Goal: Transaction & Acquisition: Book appointment/travel/reservation

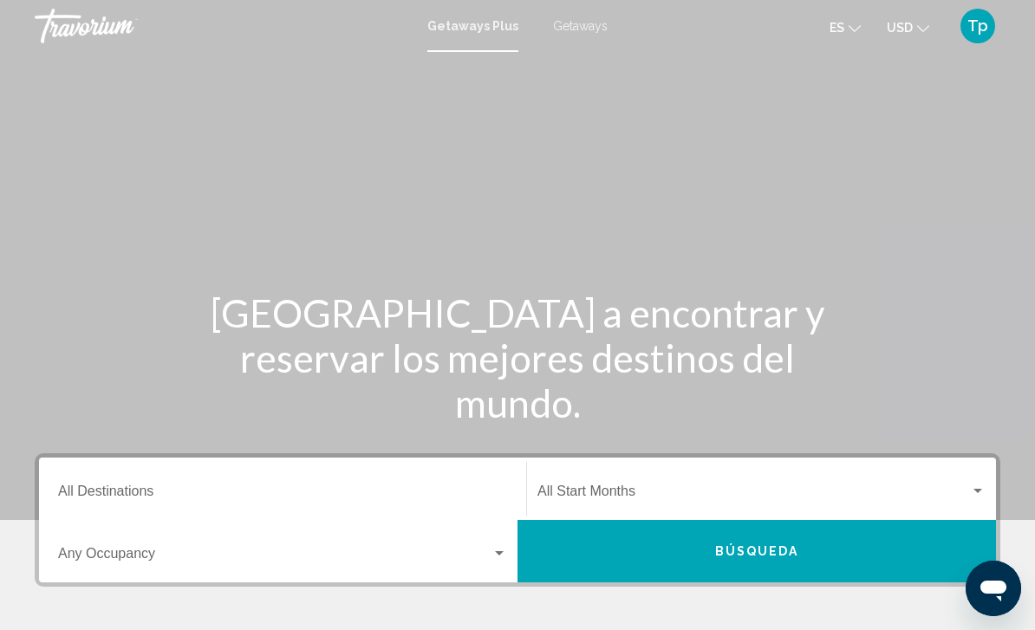
click at [583, 25] on span "Getaways" at bounding box center [580, 26] width 55 height 14
click at [172, 495] on input "Destination All Destinations" at bounding box center [282, 495] width 449 height 16
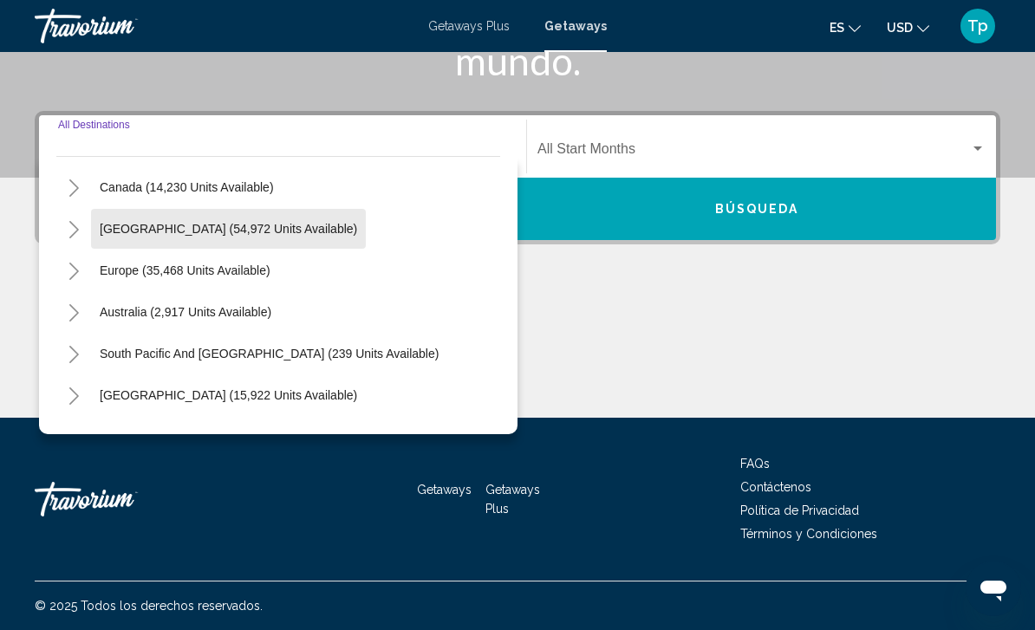
scroll to position [128, 0]
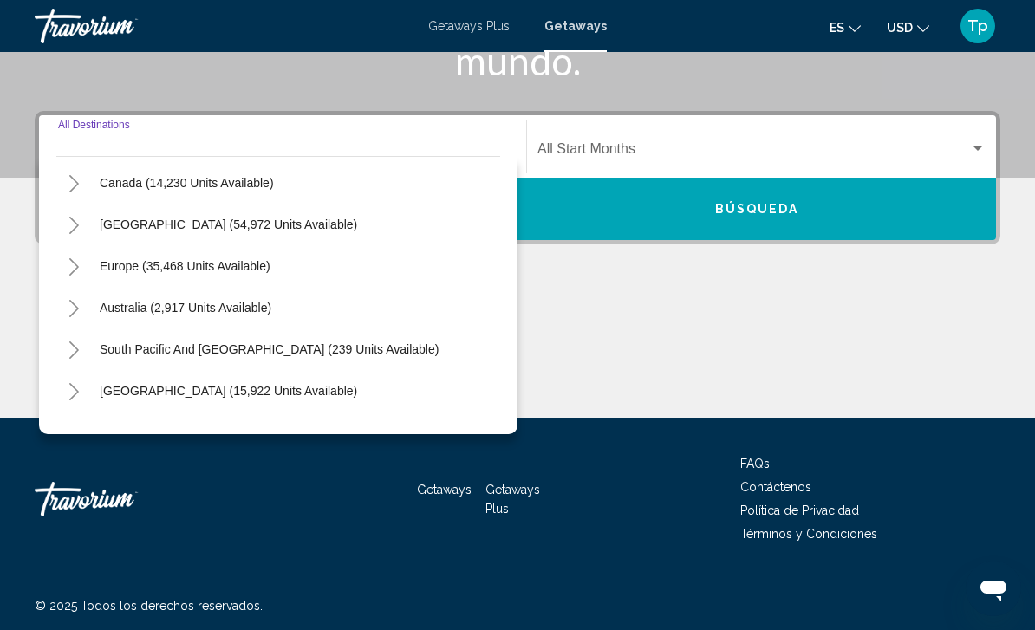
click at [71, 275] on icon "Toggle Europe (35,468 units available)" at bounding box center [74, 266] width 10 height 17
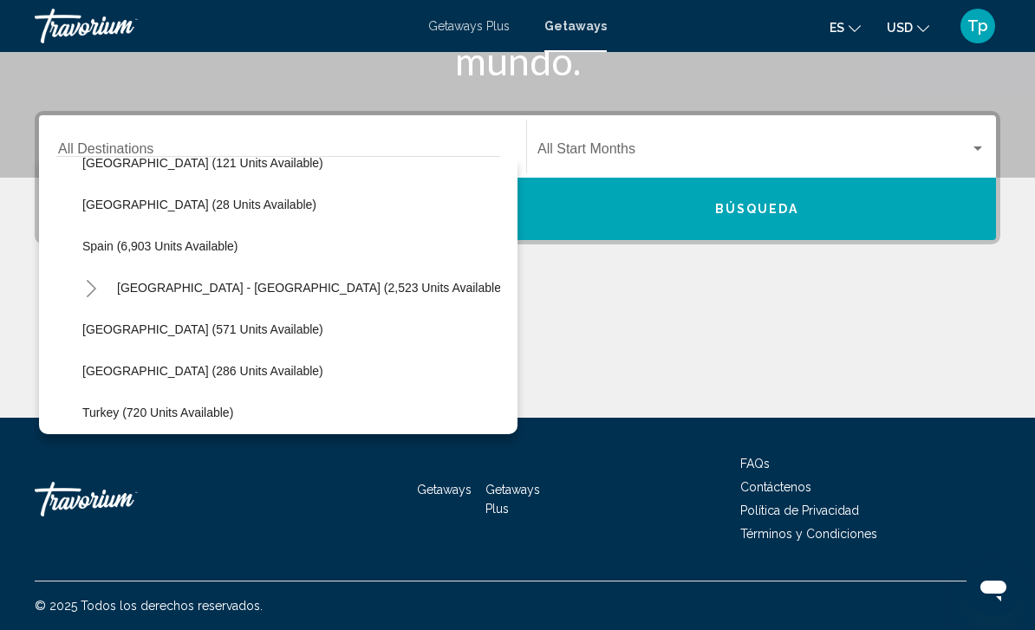
scroll to position [896, 0]
click at [113, 250] on span "Spain (6,903 units available)" at bounding box center [160, 247] width 156 height 14
type input "**********"
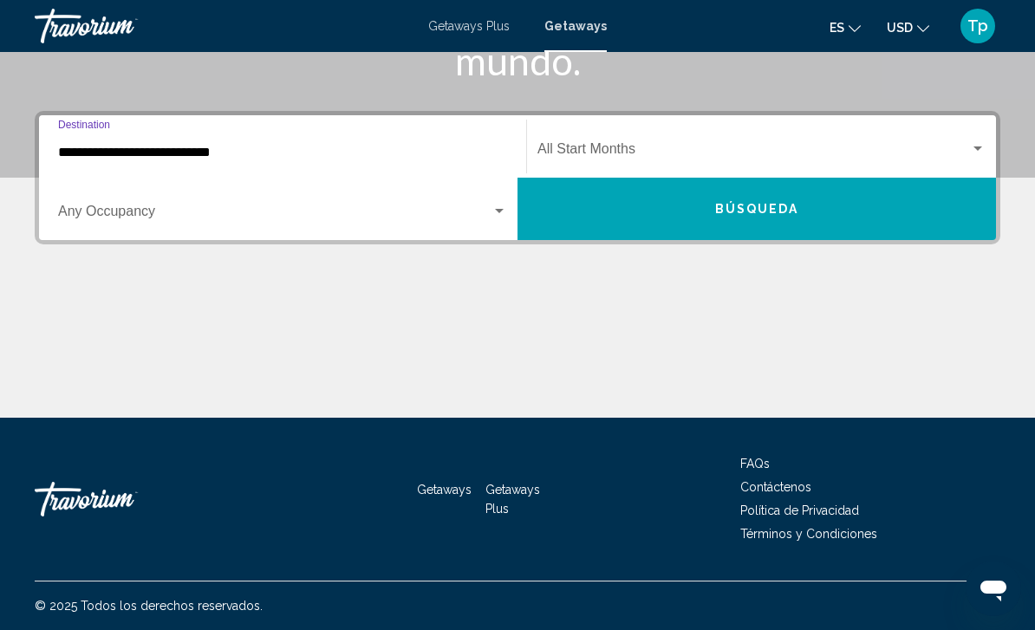
click at [297, 218] on span "Search widget" at bounding box center [274, 215] width 433 height 16
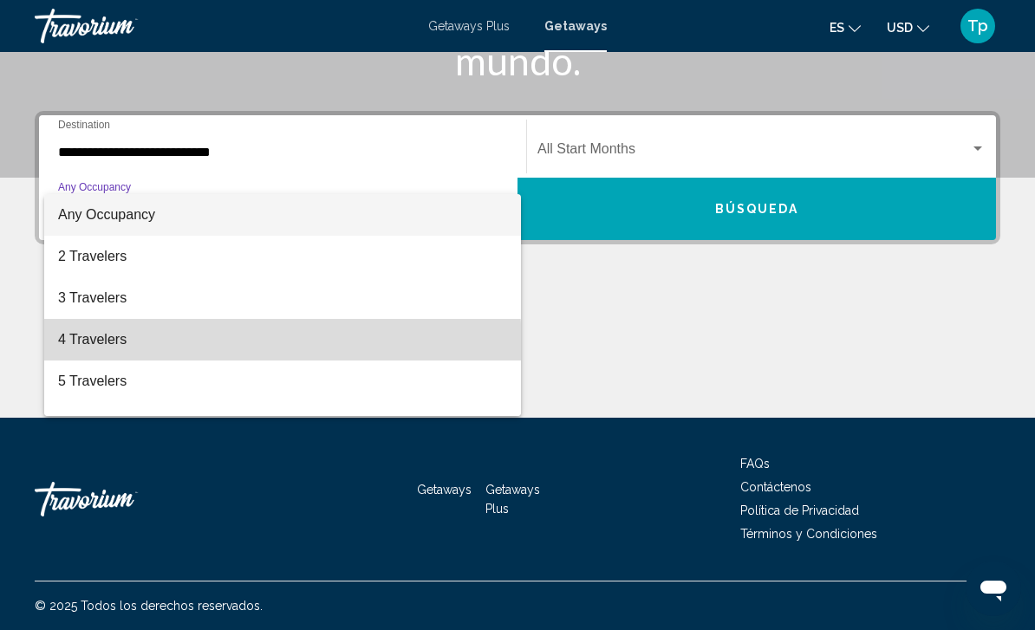
click at [107, 350] on span "4 Travelers" at bounding box center [282, 340] width 449 height 42
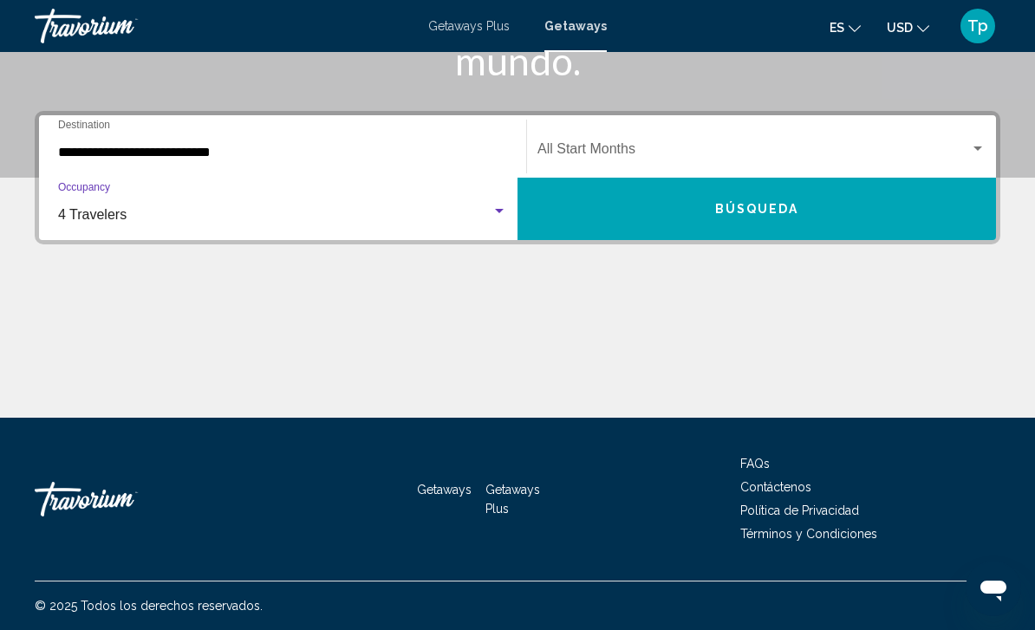
click at [606, 158] on span "Search widget" at bounding box center [753, 153] width 432 height 16
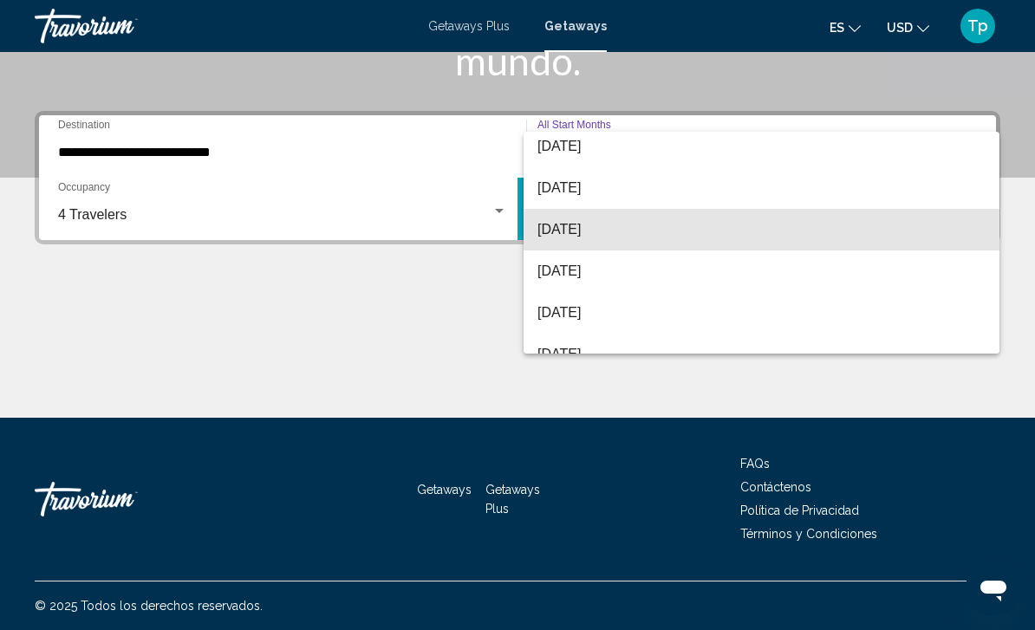
scroll to position [114, 0]
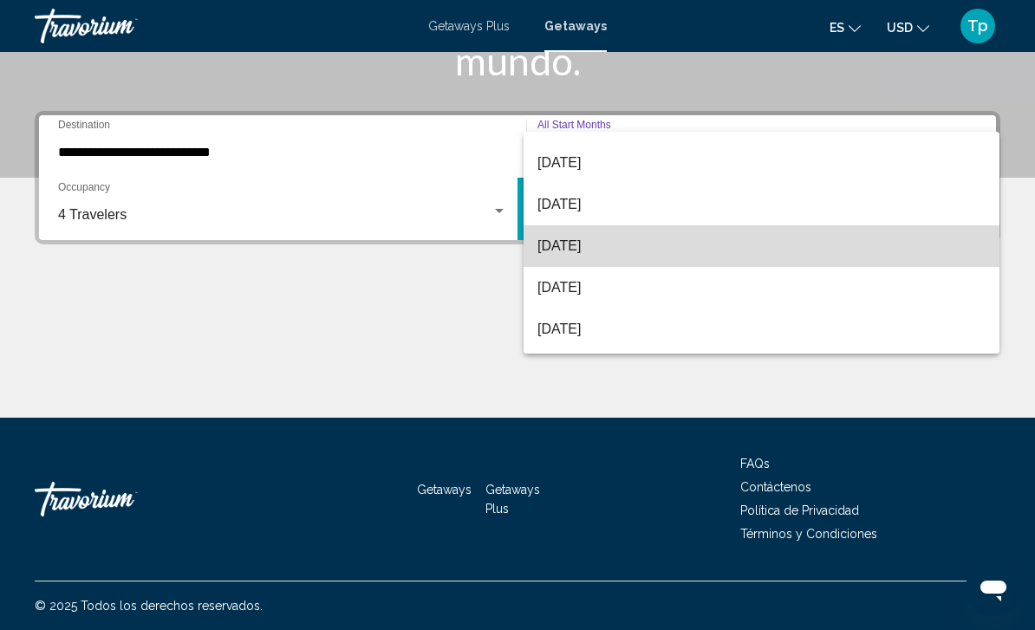
click at [617, 257] on span "December 2025" at bounding box center [761, 246] width 448 height 42
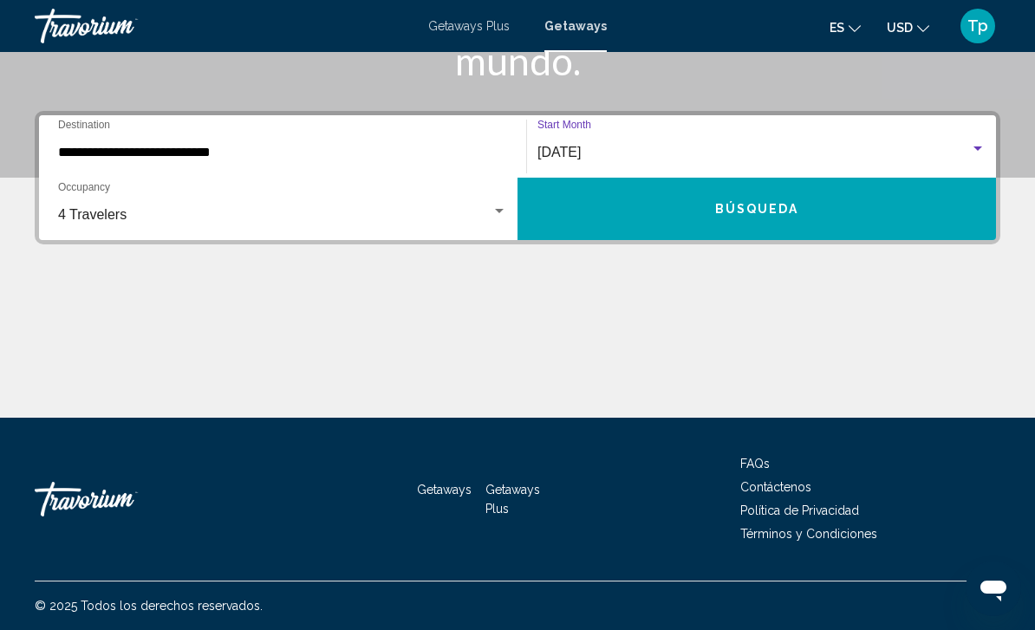
click at [645, 218] on button "Búsqueda" at bounding box center [756, 209] width 478 height 62
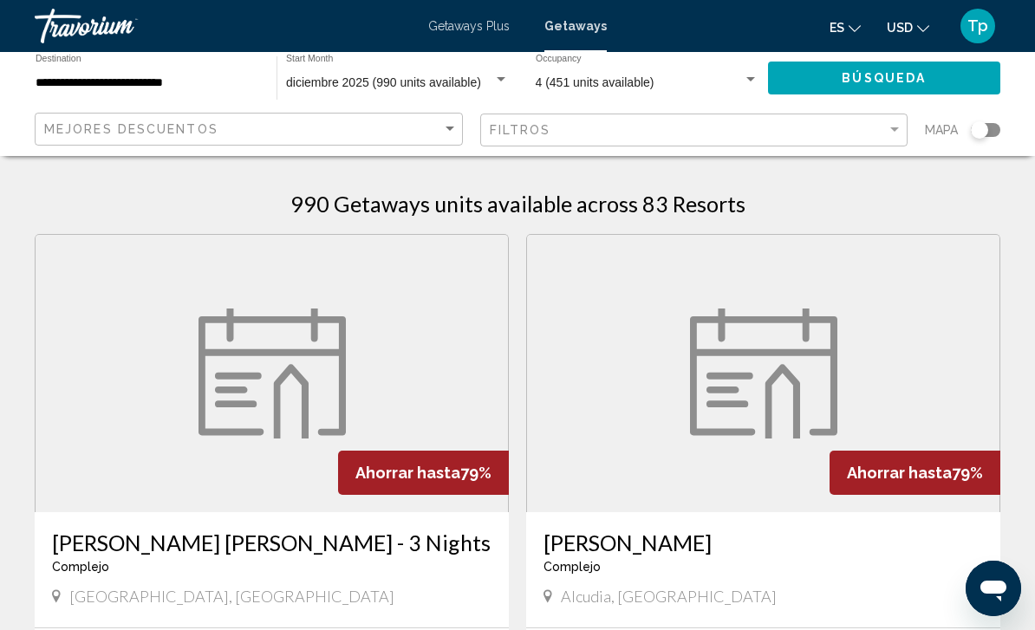
click at [922, 22] on mat-icon "Change currency" at bounding box center [923, 26] width 12 height 12
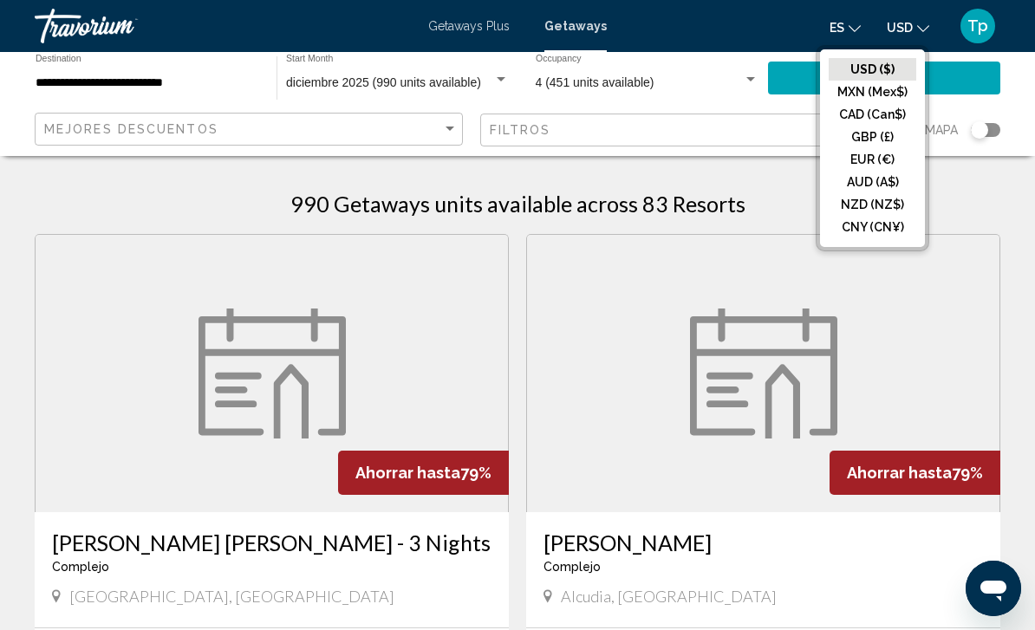
click at [878, 142] on button "GBP (£)" at bounding box center [872, 137] width 88 height 23
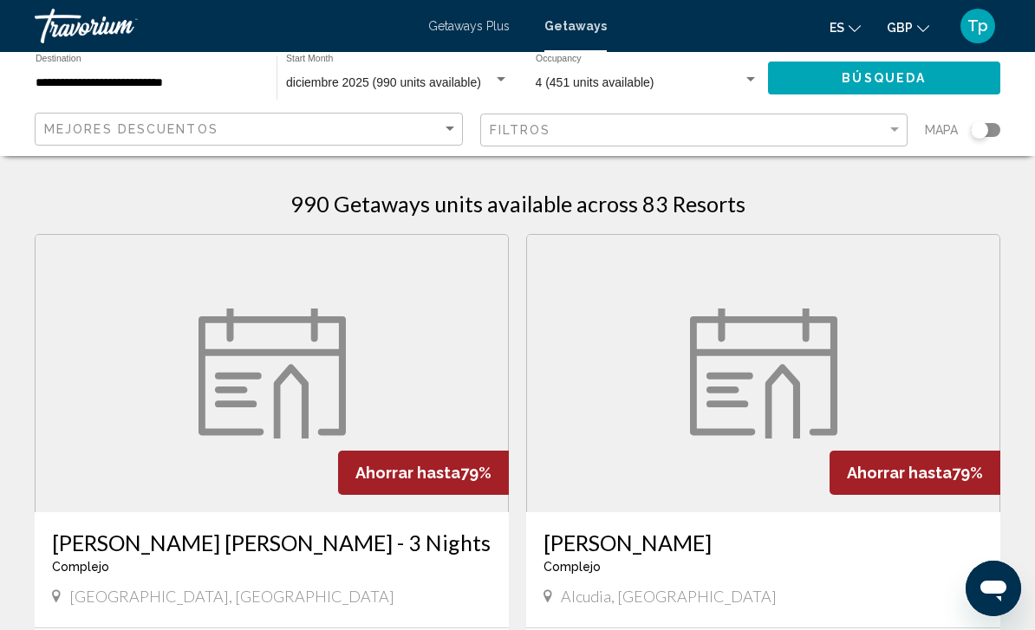
click at [937, 81] on button "Búsqueda" at bounding box center [884, 78] width 233 height 32
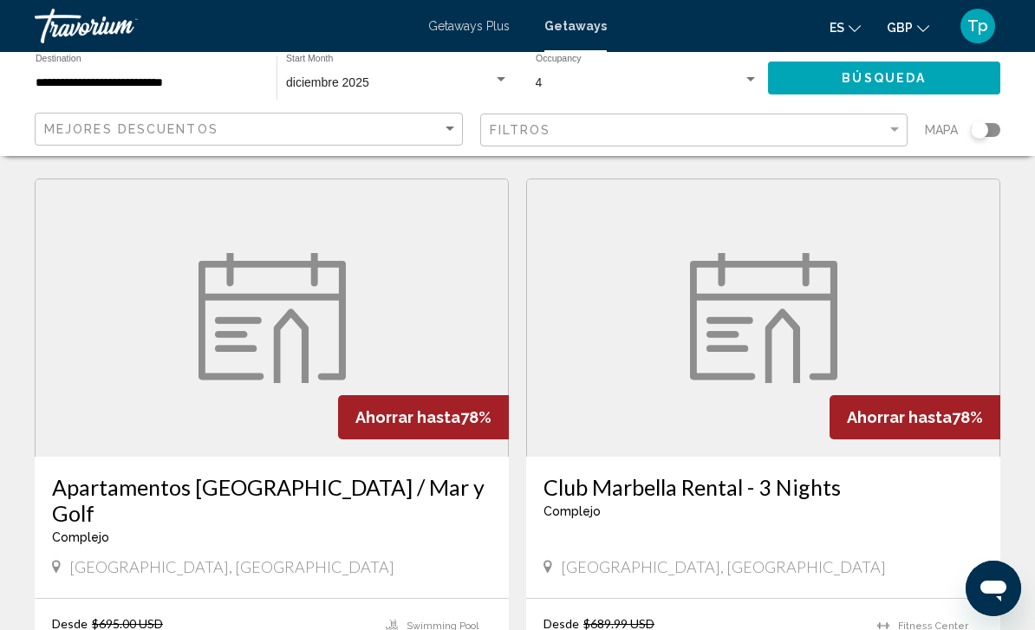
scroll to position [34, 0]
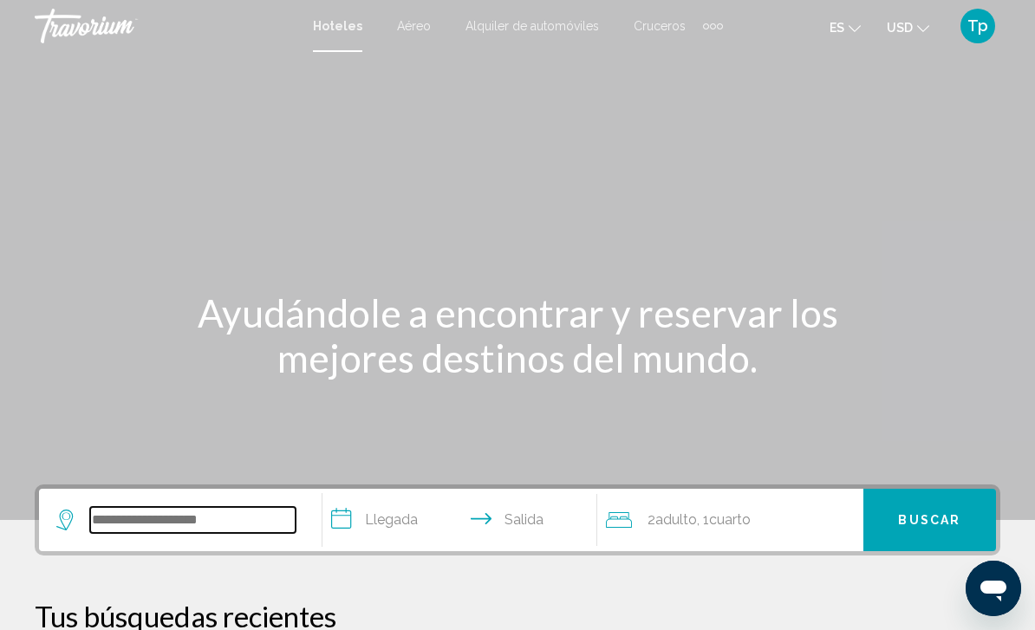
click at [192, 510] on input "Search widget" at bounding box center [192, 520] width 205 height 26
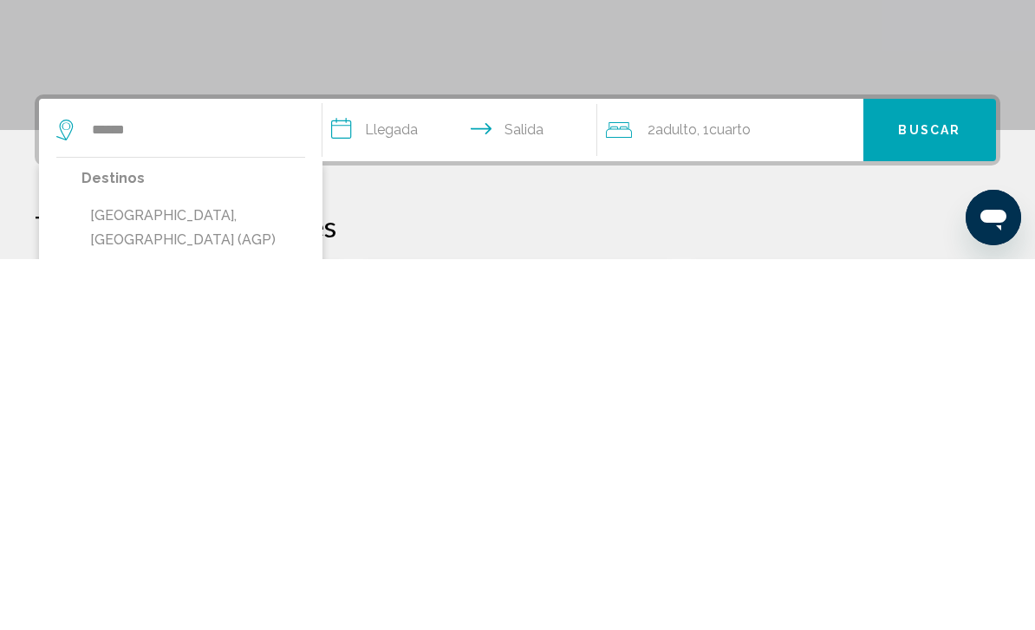
click at [196, 570] on button "[GEOGRAPHIC_DATA], [GEOGRAPHIC_DATA] (AGP)" at bounding box center [193, 598] width 224 height 57
type input "**********"
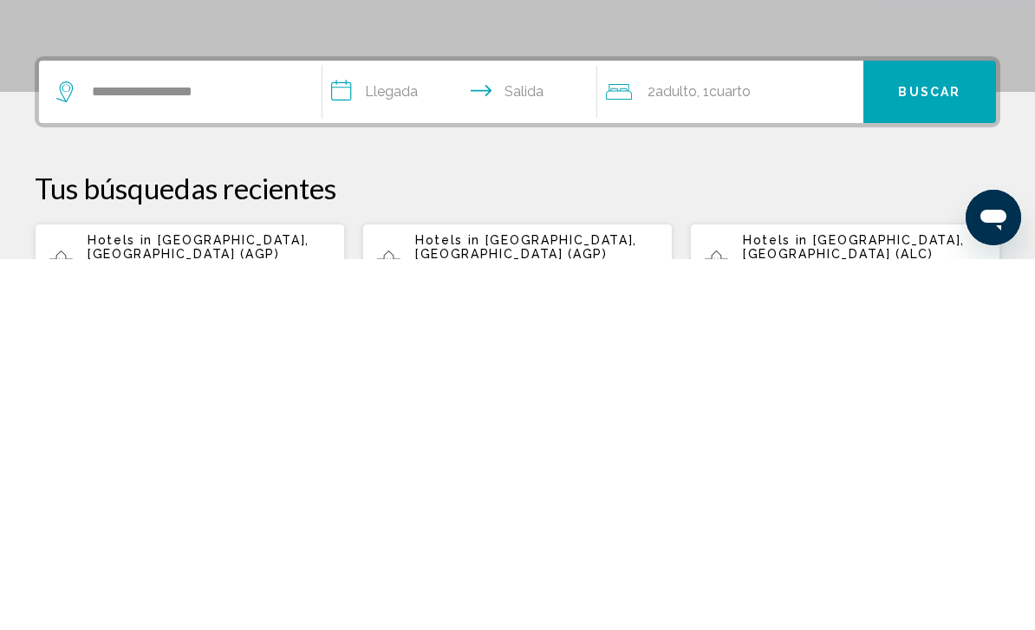
click at [382, 432] on input "**********" at bounding box center [463, 466] width 282 height 68
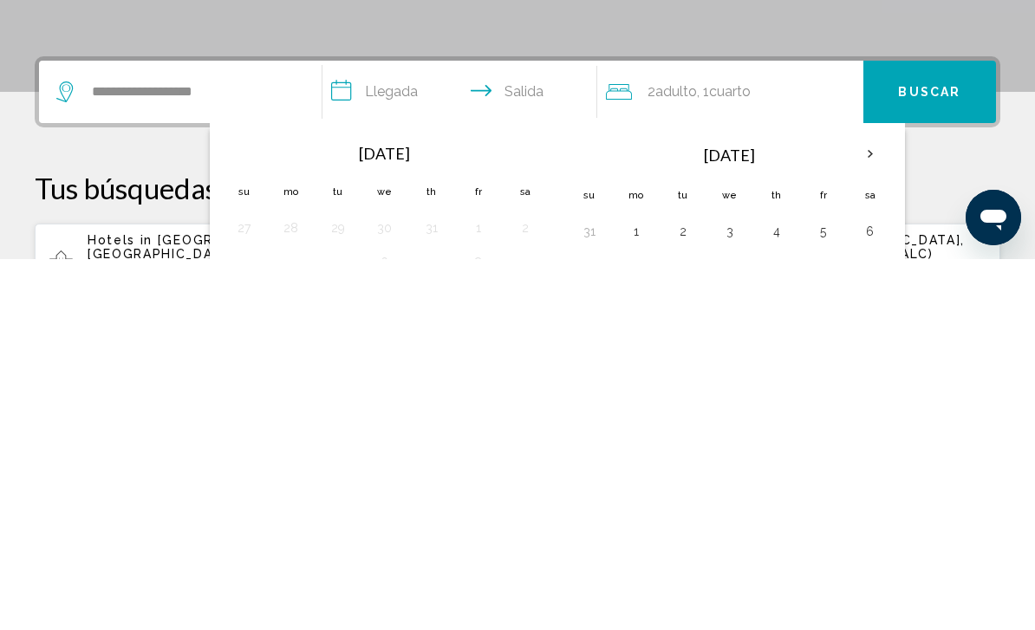
scroll to position [428, 0]
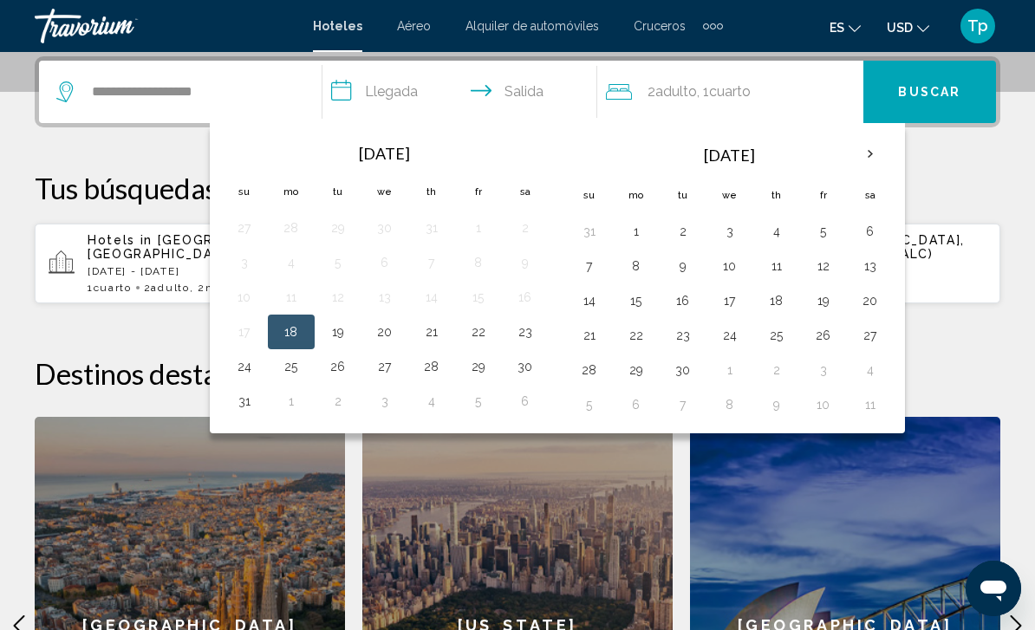
click at [867, 153] on th "Next month" at bounding box center [870, 154] width 47 height 38
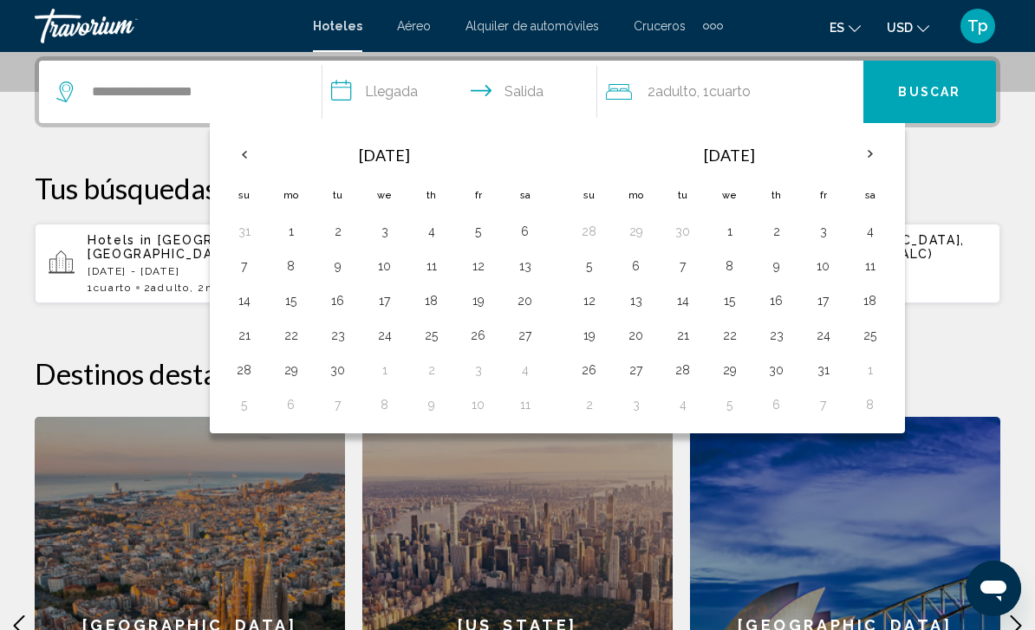
click at [875, 153] on th "Next month" at bounding box center [870, 154] width 47 height 38
click at [881, 152] on th "Next month" at bounding box center [870, 154] width 47 height 38
click at [685, 341] on button "23" at bounding box center [683, 335] width 28 height 24
click at [692, 374] on button "30" at bounding box center [683, 370] width 28 height 24
type input "**********"
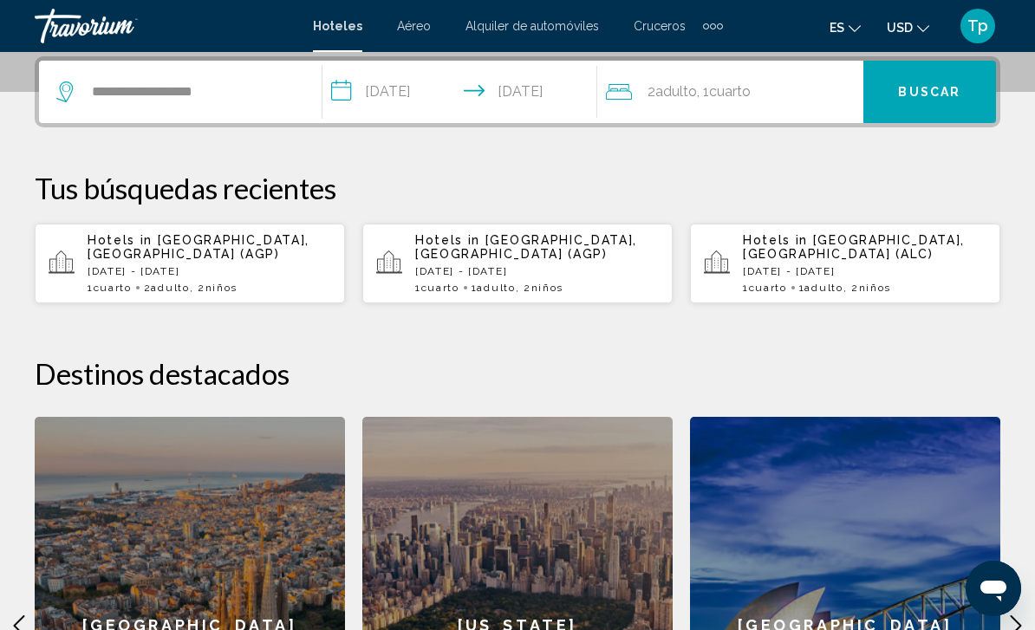
click at [711, 94] on span ", 1 Cuarto habitaciones" at bounding box center [724, 92] width 54 height 24
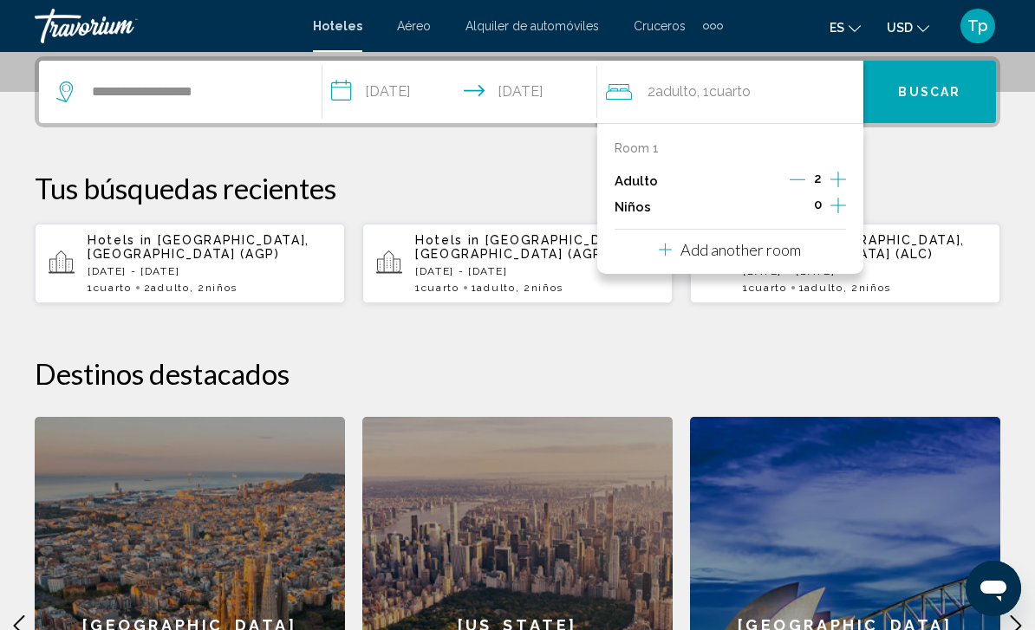
click at [830, 210] on icon "Increment children" at bounding box center [838, 205] width 16 height 21
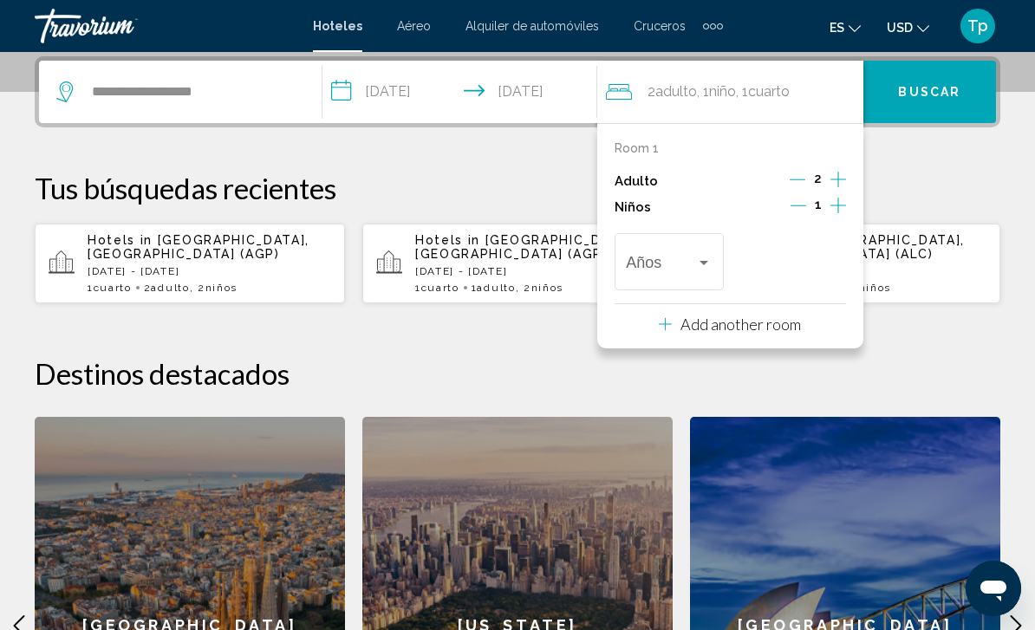
click at [841, 209] on icon "Increment children" at bounding box center [838, 205] width 16 height 21
click at [709, 269] on div "Travelers: 2 adults, 2 children" at bounding box center [669, 265] width 86 height 17
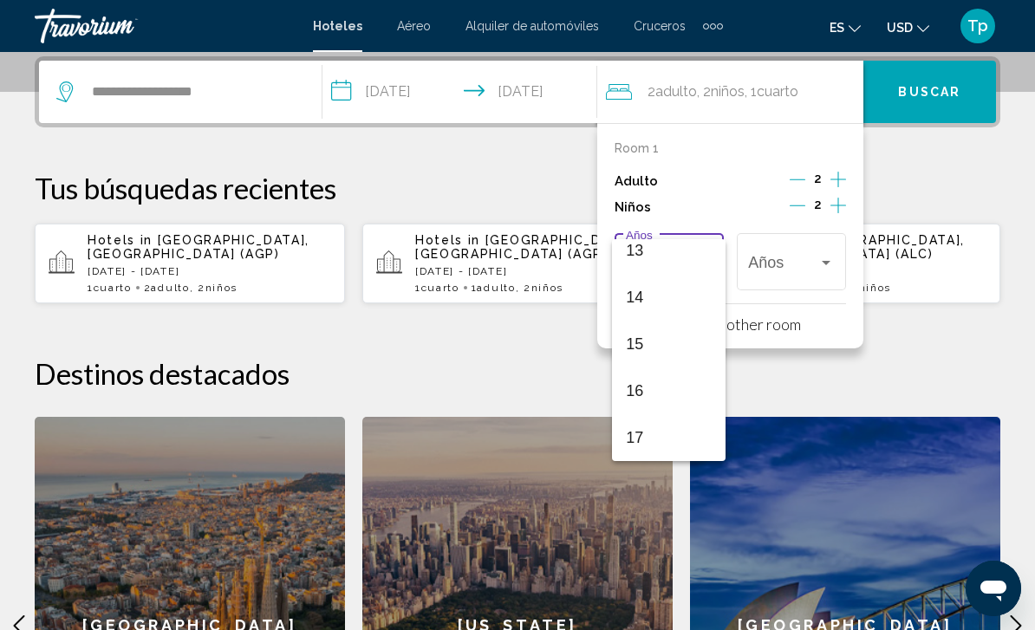
scroll to position [621, 0]
click at [640, 443] on span "17" at bounding box center [669, 437] width 86 height 47
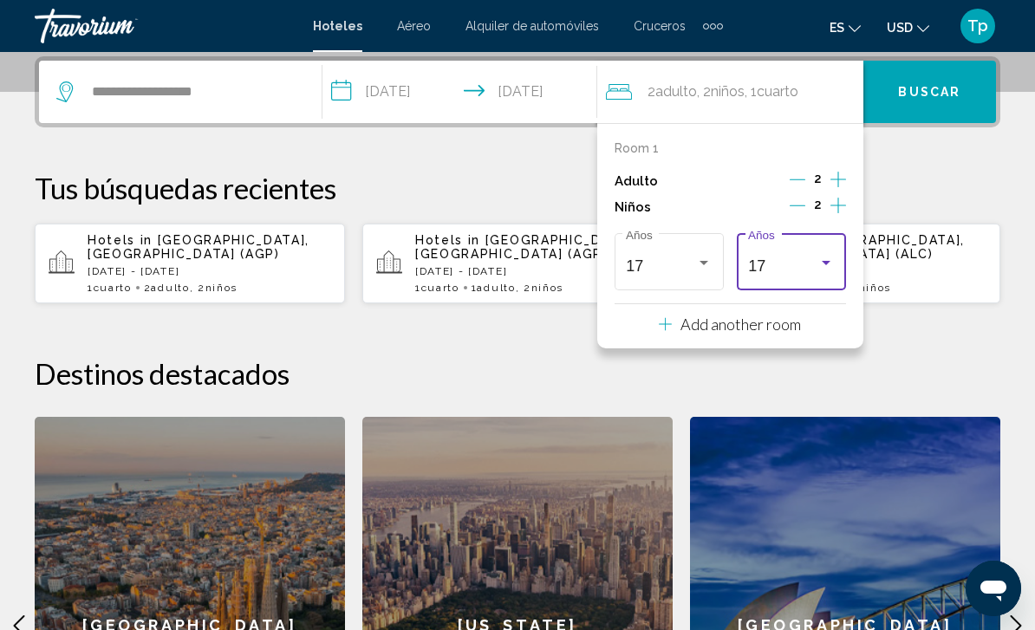
click at [819, 261] on div "Travelers: 2 adults, 2 children" at bounding box center [826, 263] width 16 height 14
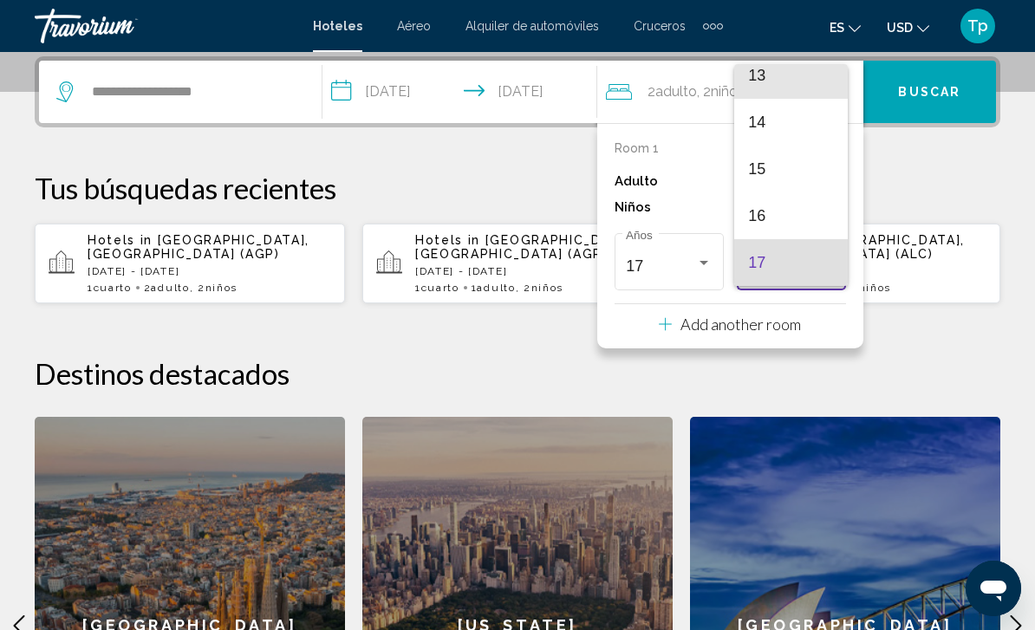
click at [789, 80] on span "13" at bounding box center [791, 75] width 86 height 47
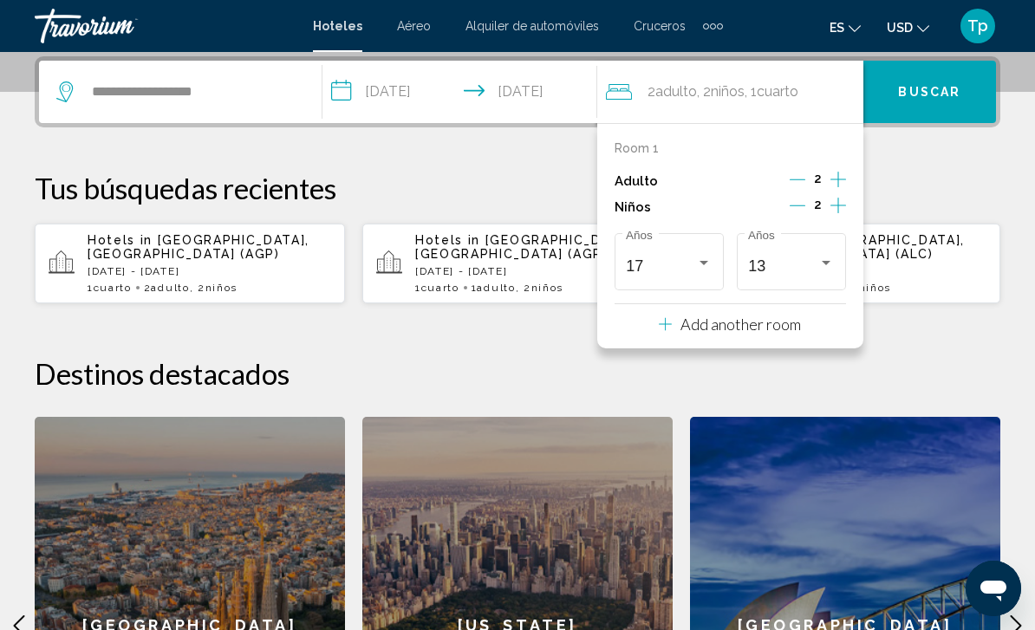
click at [906, 90] on span "Buscar" at bounding box center [929, 93] width 62 height 14
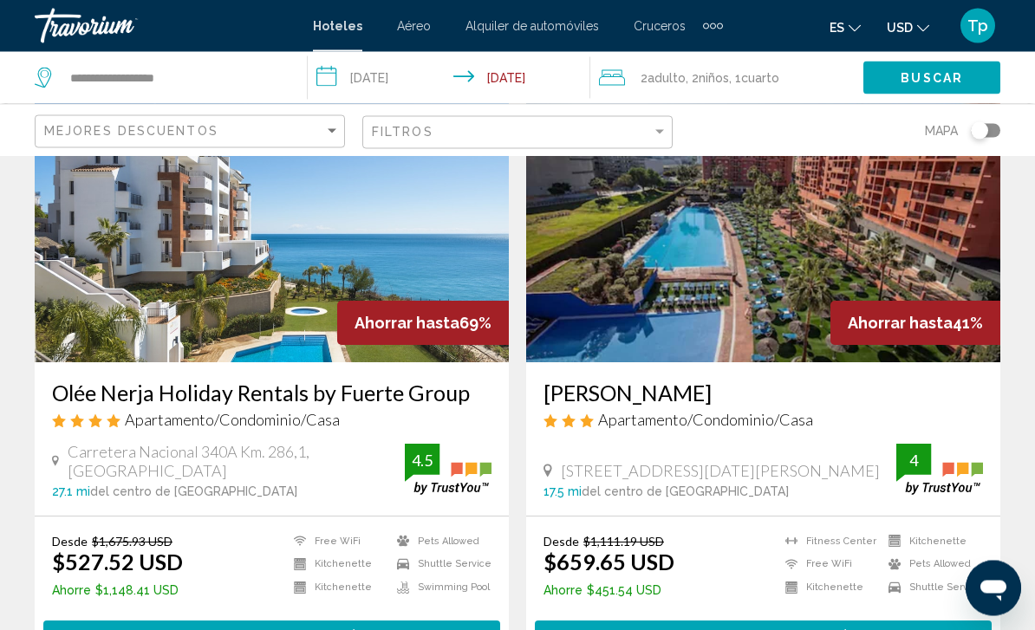
scroll to position [137, 0]
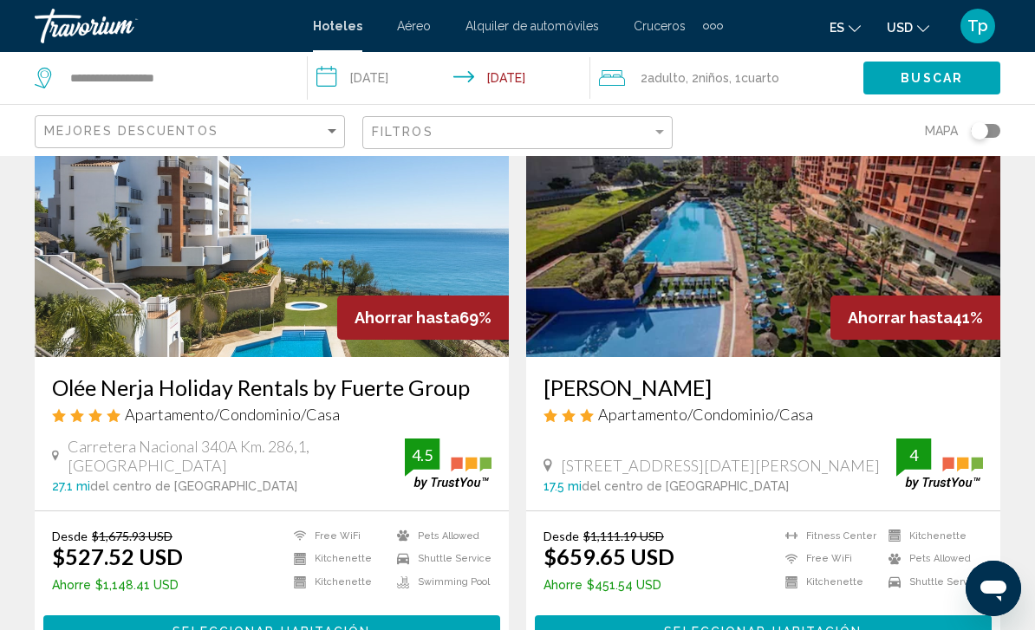
click at [911, 34] on span "USD" at bounding box center [900, 28] width 26 height 14
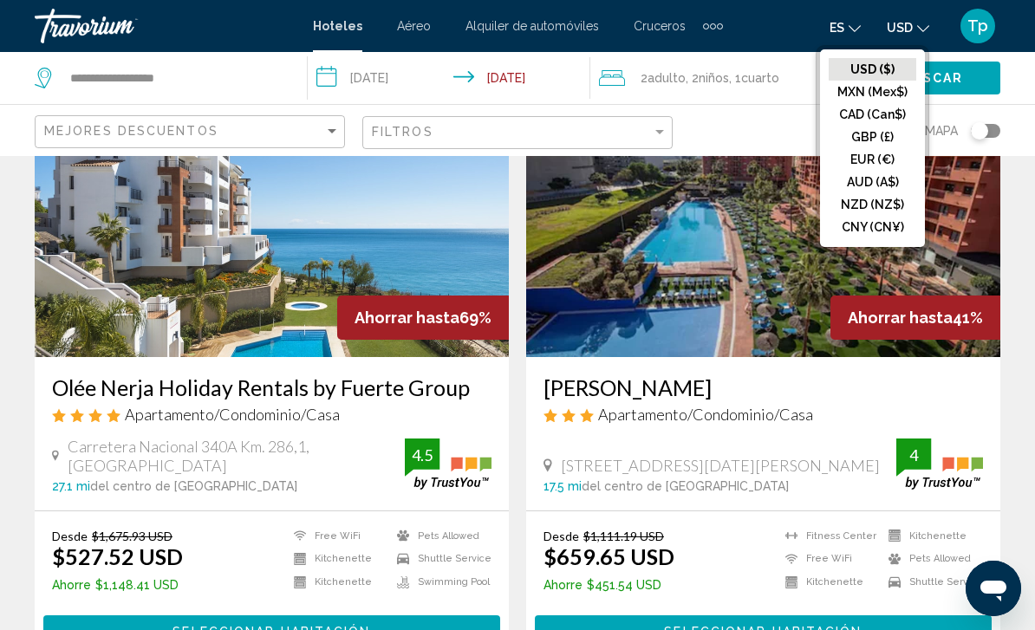
click at [880, 143] on button "GBP (£)" at bounding box center [872, 137] width 88 height 23
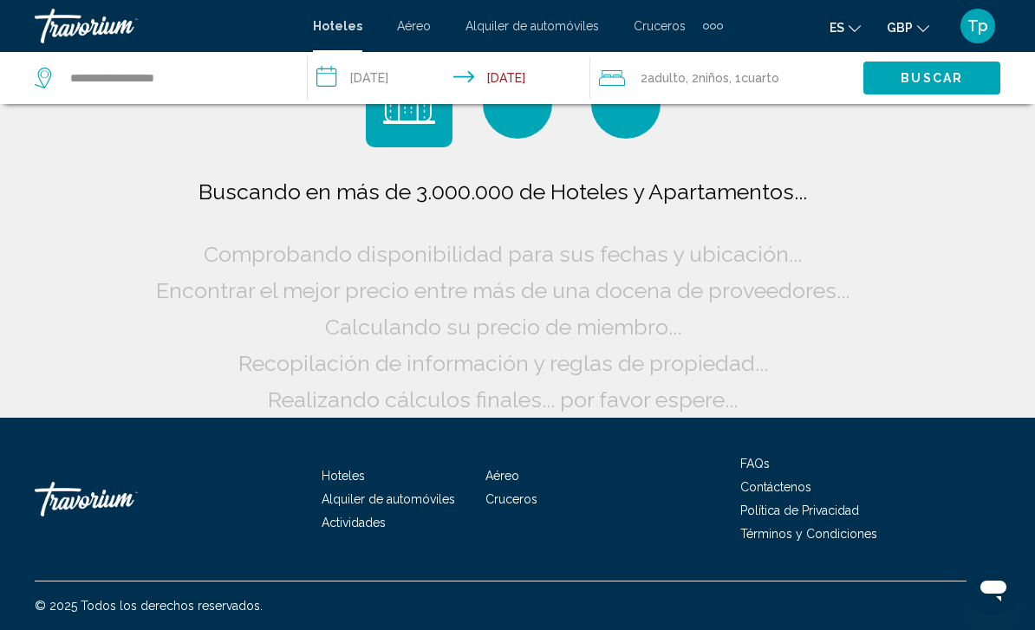
scroll to position [14, 0]
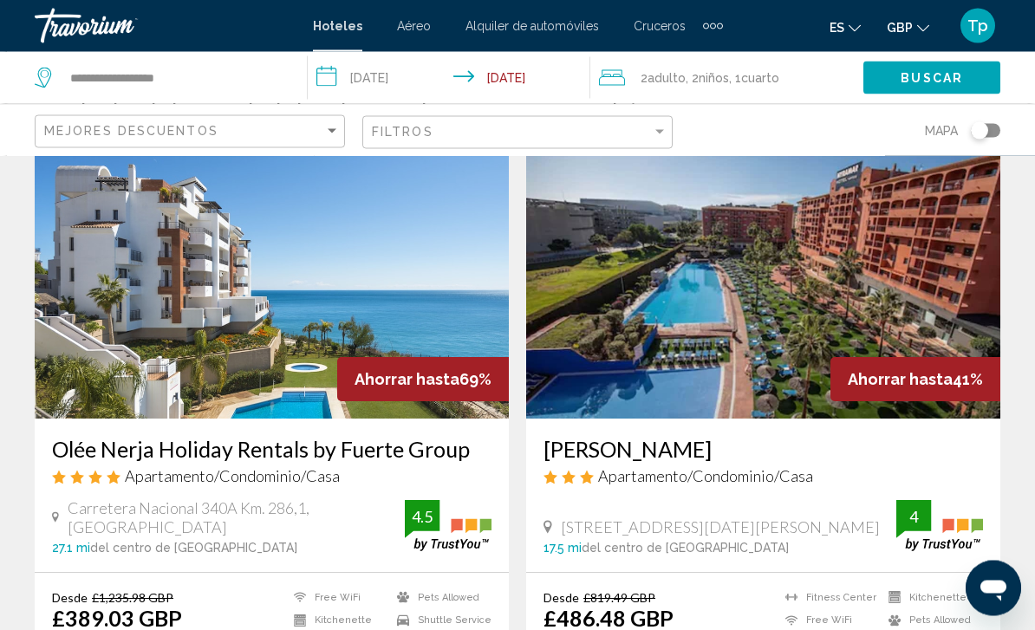
scroll to position [62, 0]
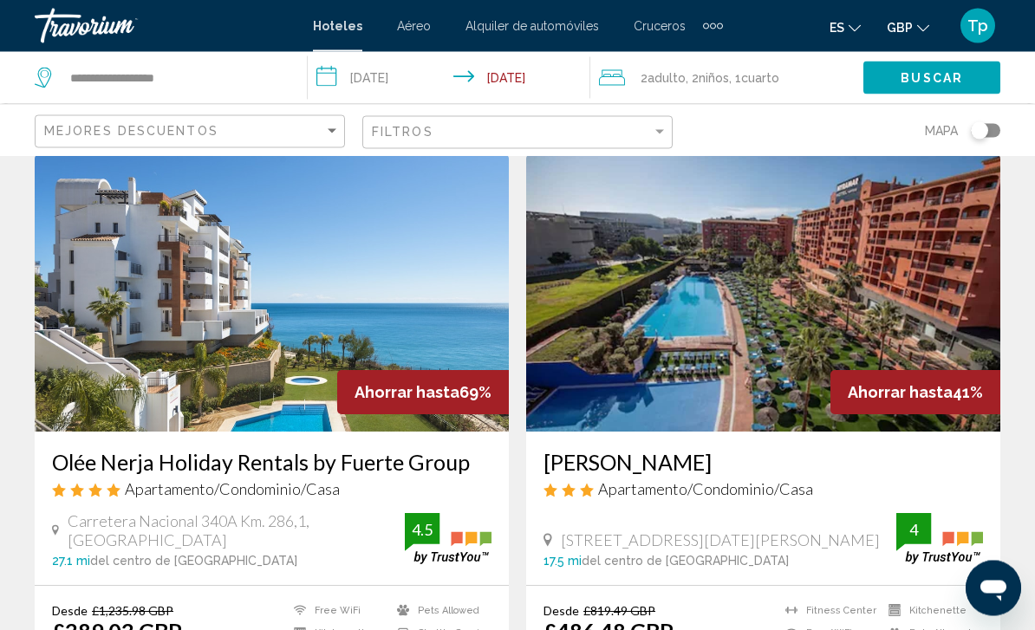
click at [241, 330] on img "Main content" at bounding box center [272, 293] width 474 height 277
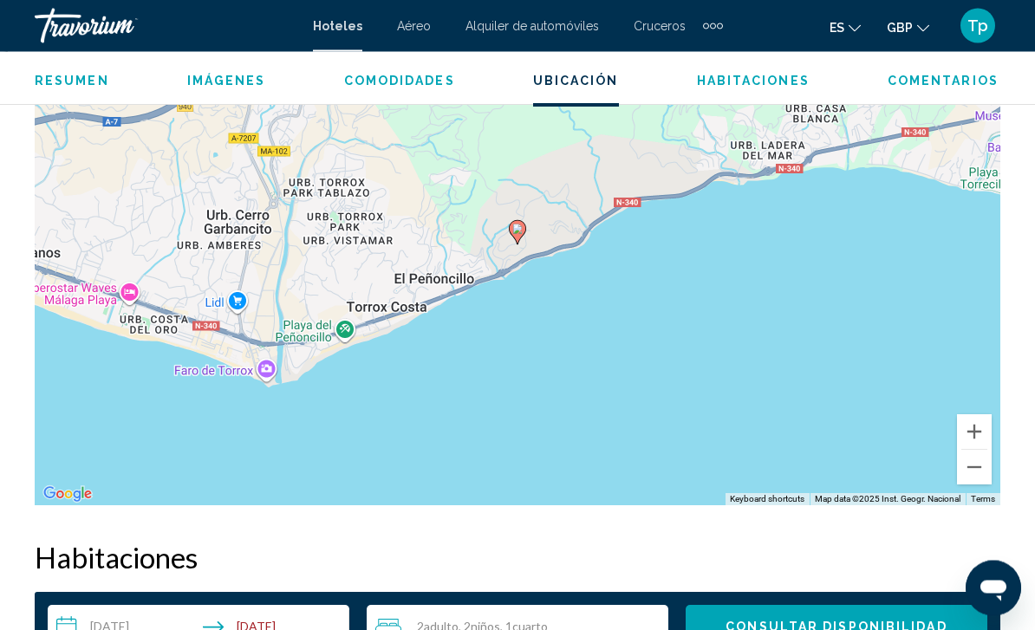
scroll to position [2062, 0]
click at [974, 478] on button "Zoom out" at bounding box center [974, 467] width 35 height 35
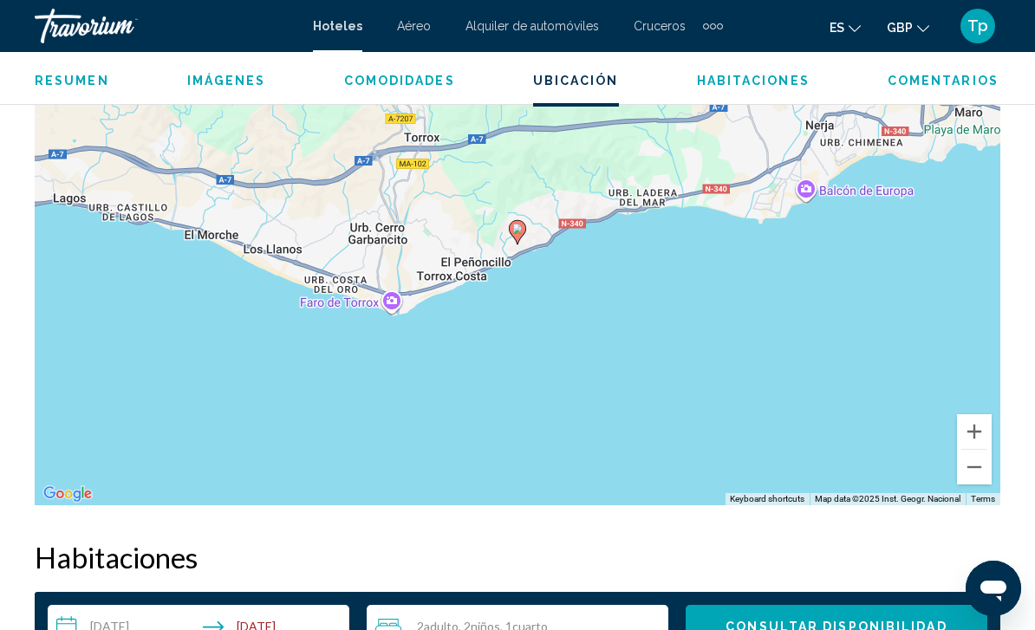
click at [976, 470] on button "Zoom out" at bounding box center [974, 467] width 35 height 35
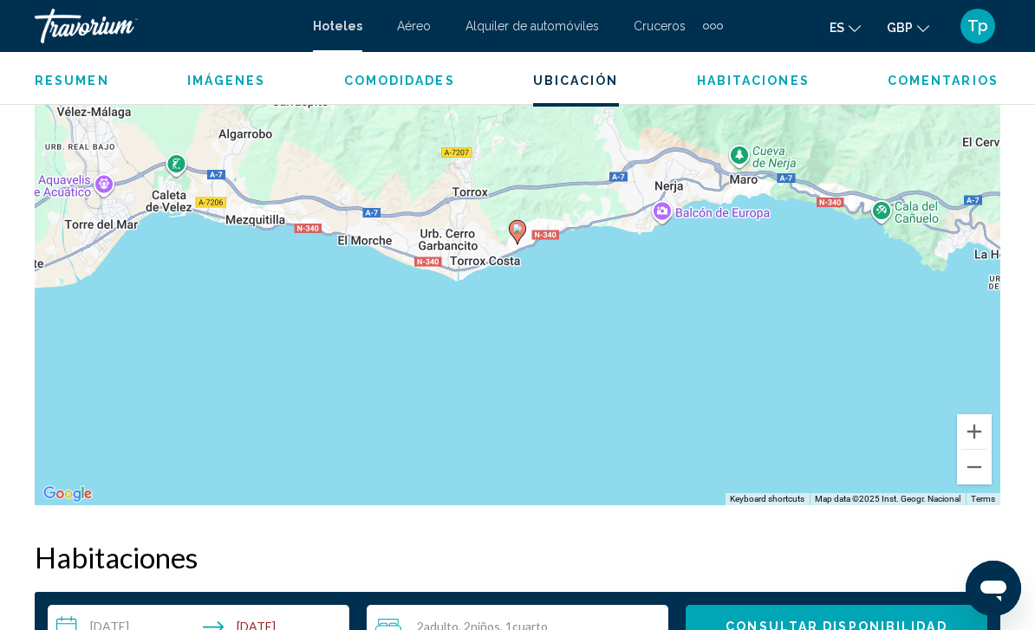
click at [974, 481] on button "Zoom out" at bounding box center [974, 467] width 35 height 35
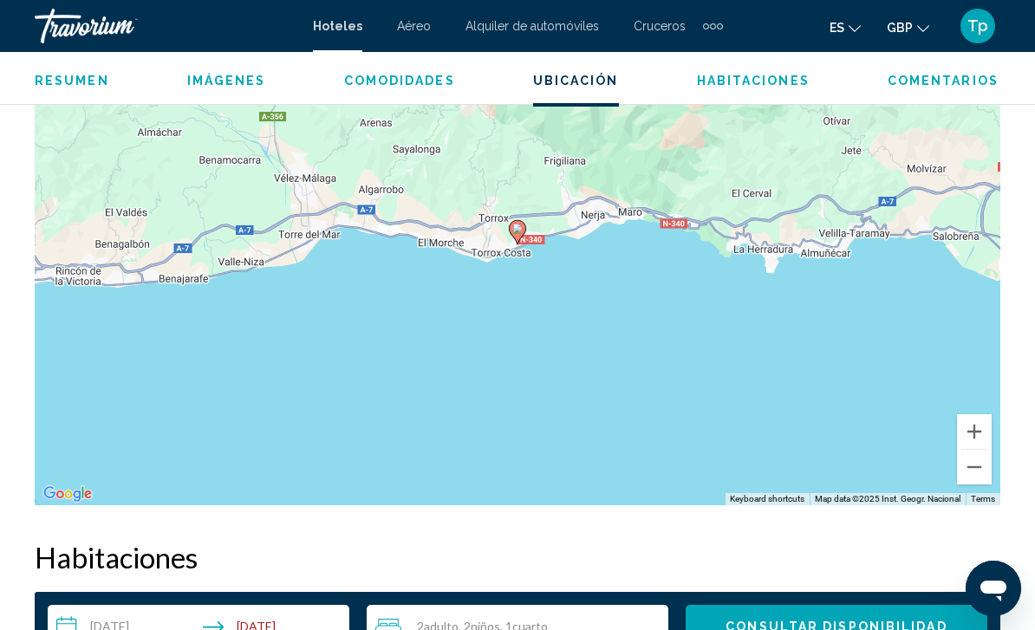
click at [974, 484] on button "Zoom out" at bounding box center [974, 467] width 35 height 35
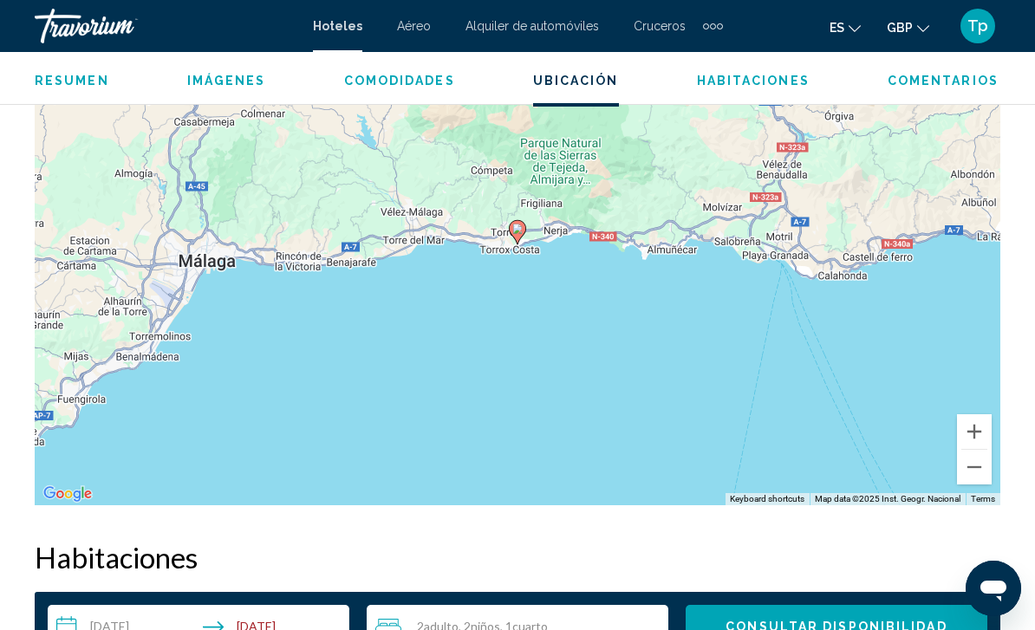
click at [972, 484] on button "Zoom out" at bounding box center [974, 467] width 35 height 35
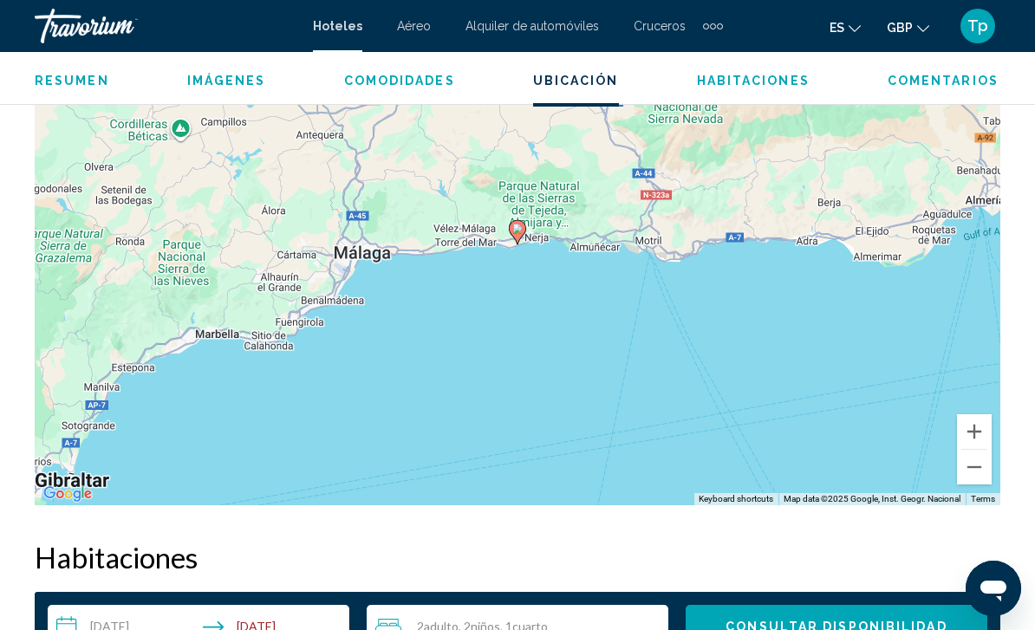
click at [980, 431] on button "Zoom in" at bounding box center [974, 431] width 35 height 35
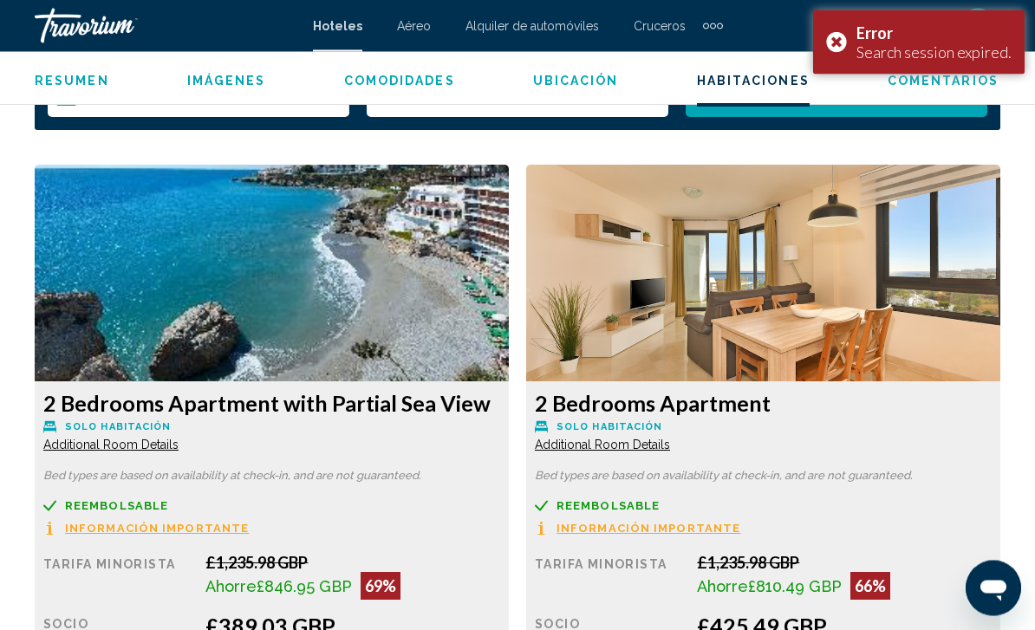
scroll to position [2579, 0]
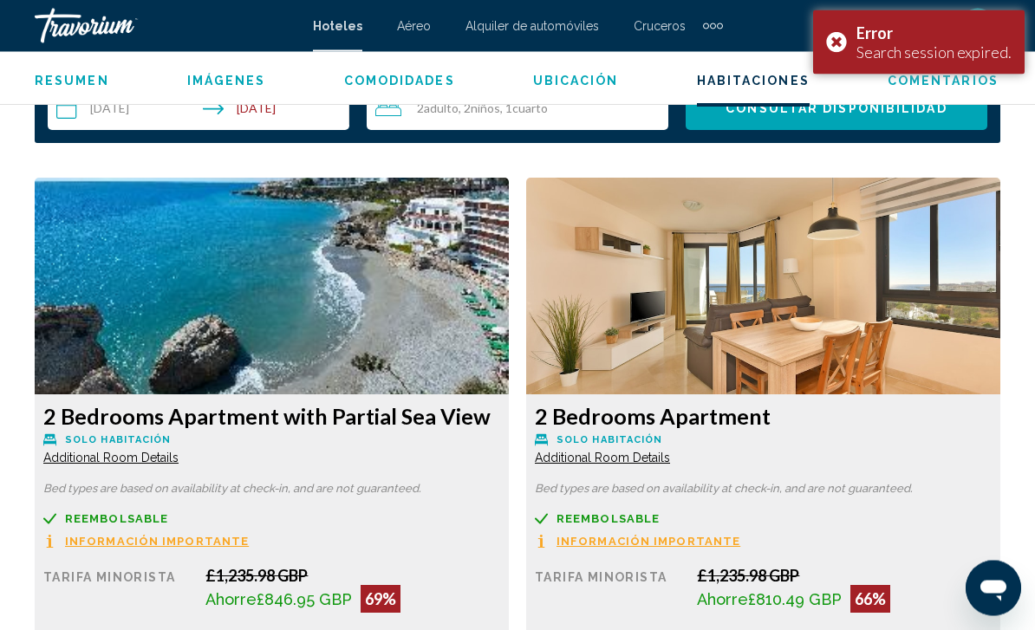
click at [393, 361] on img "Main content" at bounding box center [272, 287] width 474 height 217
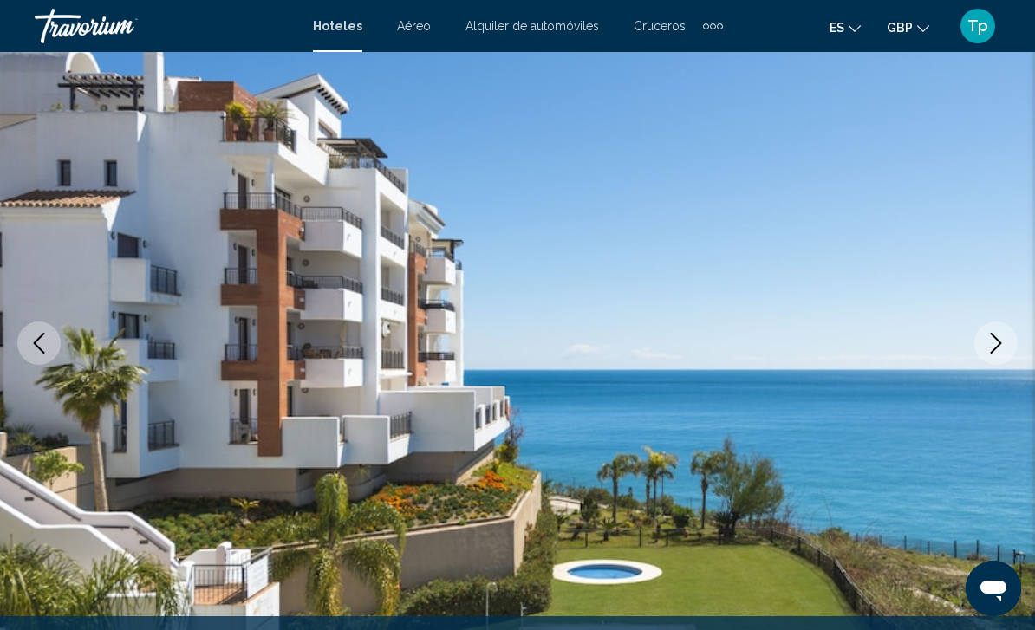
scroll to position [0, 0]
